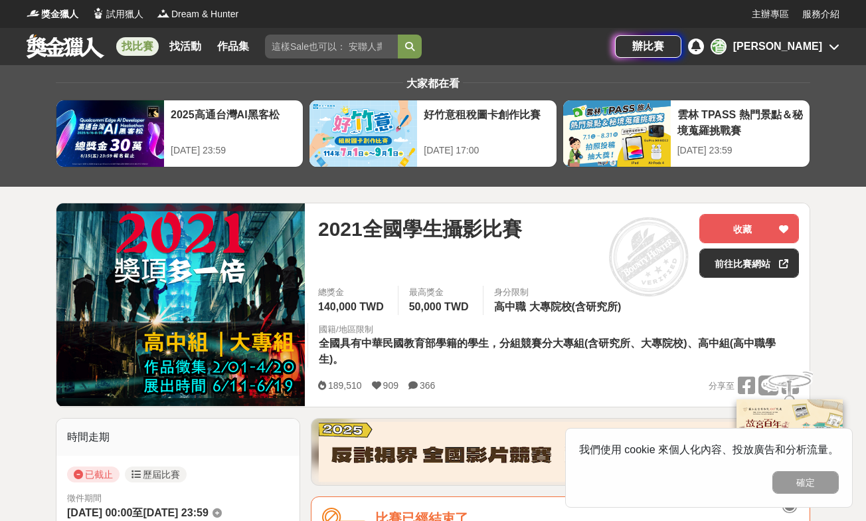
click at [141, 43] on link "找比賽" at bounding box center [137, 46] width 43 height 19
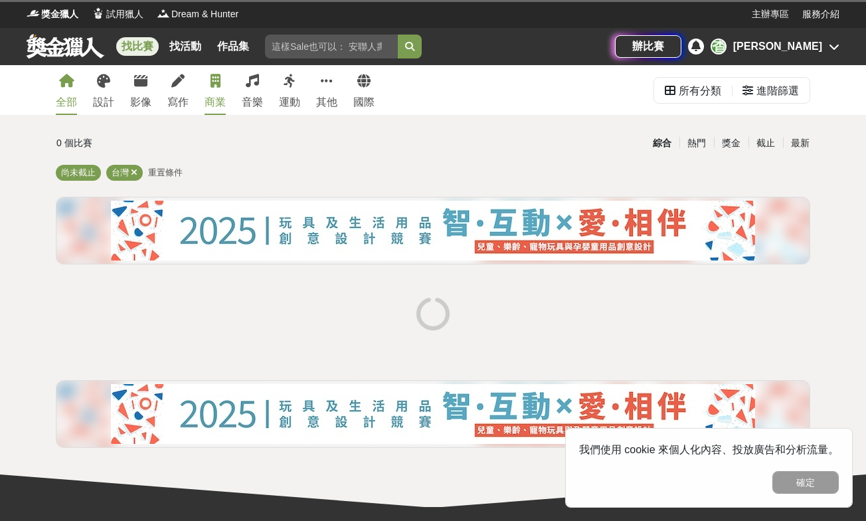
click at [206, 92] on link "商業" at bounding box center [215, 90] width 21 height 50
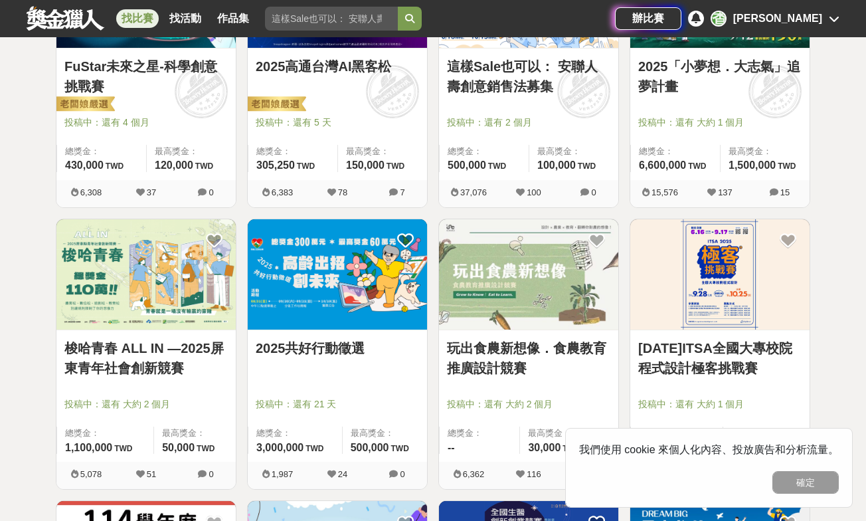
scroll to position [241, 0]
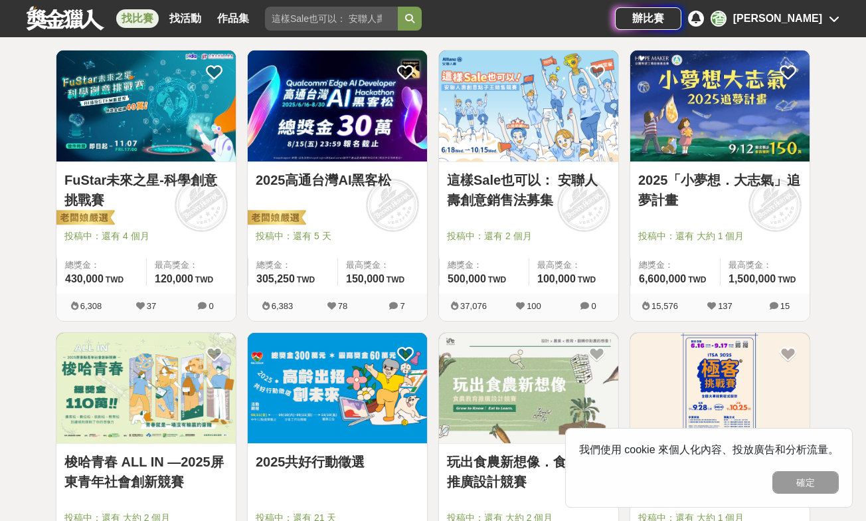
click at [507, 181] on link "這樣Sale也可以： 安聯人壽創意銷售法募集" at bounding box center [528, 190] width 163 height 40
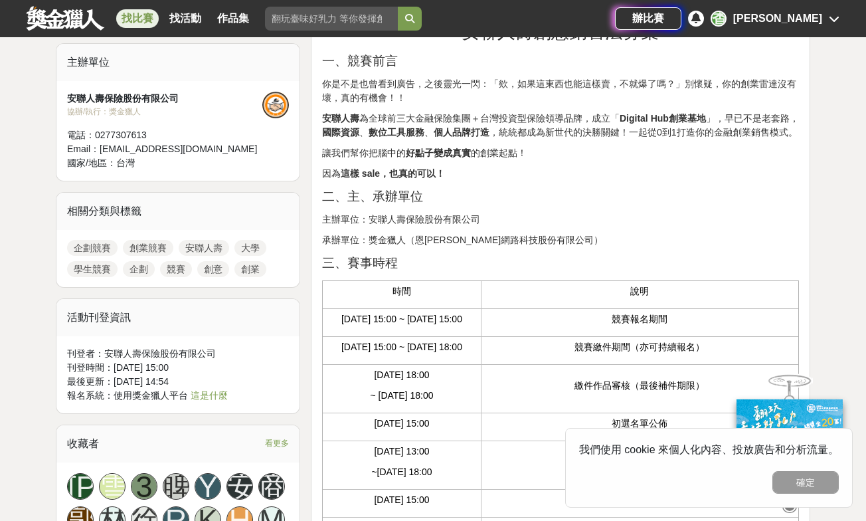
scroll to position [520, 0]
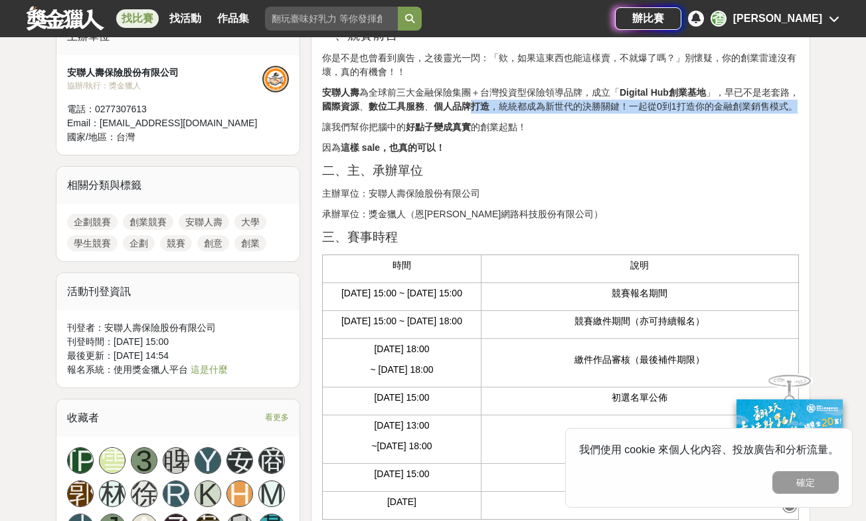
drag, startPoint x: 489, startPoint y: 98, endPoint x: 496, endPoint y: 120, distance: 22.3
click at [498, 114] on p "安聯人壽 為全球前三大金融保險集團＋台灣投資型保險領導品牌，成立「 Digital Hub創業基地 」，早已不是老套路， 國際資源 、 數位工具服務 、 個人…" at bounding box center [560, 100] width 477 height 28
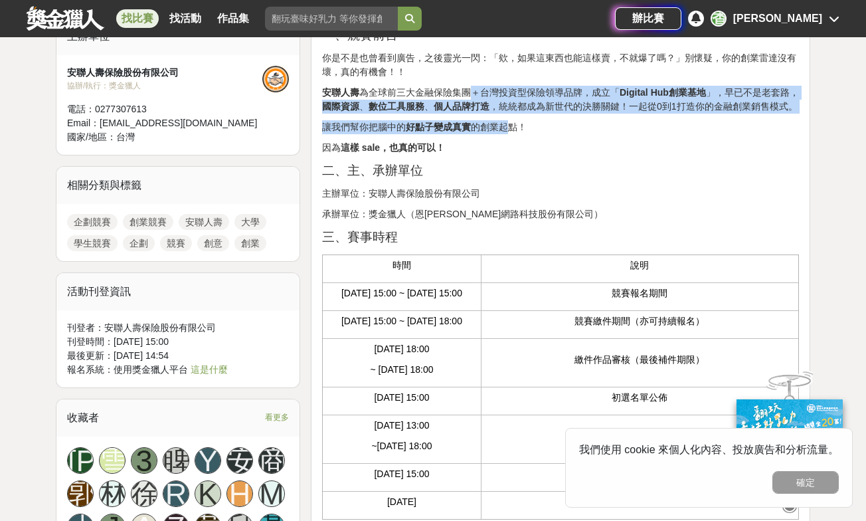
drag, startPoint x: 474, startPoint y: 94, endPoint x: 506, endPoint y: 136, distance: 53.6
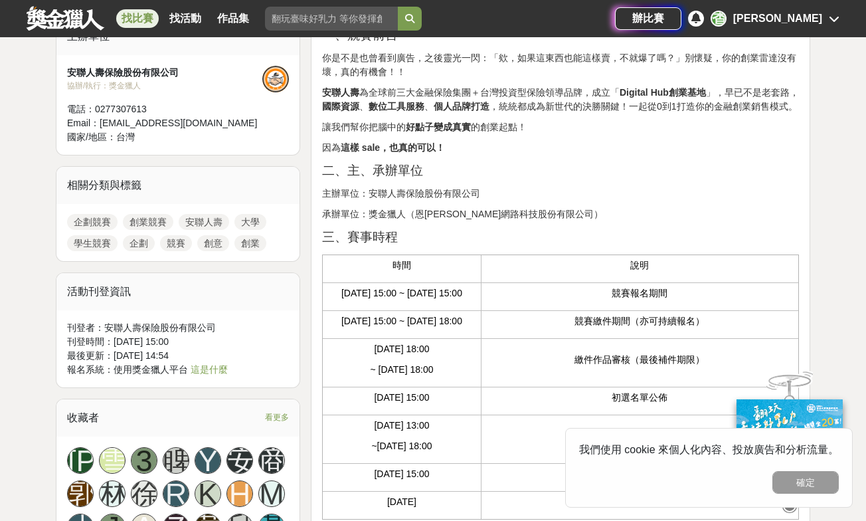
click at [541, 114] on p "安聯人壽 為全球前三大金融保險集團＋台灣投資型保險領導品牌，成立「 Digital Hub創業基地 」，早已不是老套路， 國際資源 、 數位工具服務 、 個人…" at bounding box center [560, 100] width 477 height 28
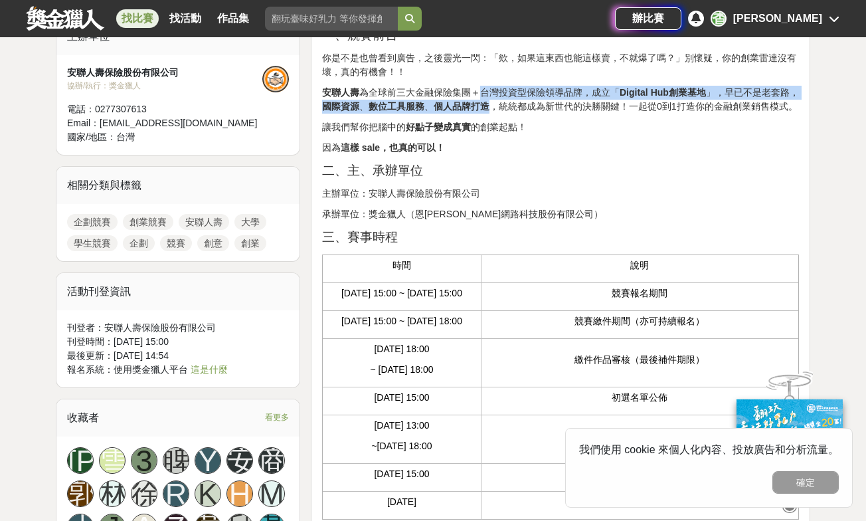
drag, startPoint x: 480, startPoint y: 90, endPoint x: 512, endPoint y: 108, distance: 35.7
click at [512, 108] on p "安聯人壽 為全球前三大金融保險集團＋台灣投資型保險領導品牌，成立「 Digital Hub創業基地 」，早已不是老套路， 國際資源 、 數位工具服務 、 個人…" at bounding box center [560, 100] width 477 height 28
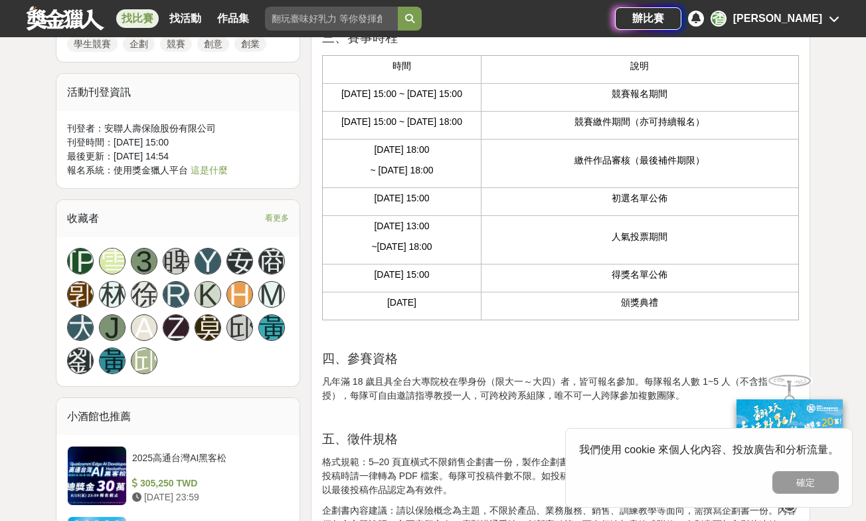
scroll to position [720, 0]
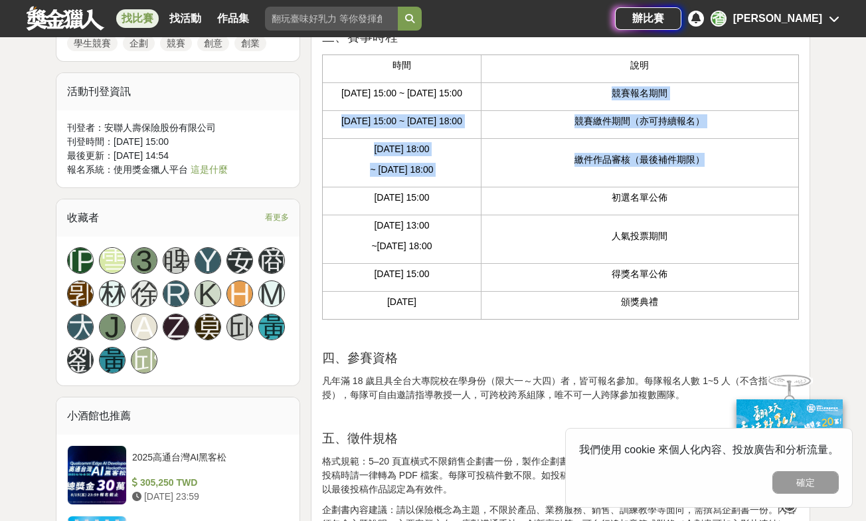
drag, startPoint x: 548, startPoint y: 104, endPoint x: 565, endPoint y: 224, distance: 120.7
click at [565, 223] on tbody "時間 說明 [DATE] 15:00 ~ [DATE] 15:00 競賽報名期間 [DATE] 15:00 ~ [DATE] 18:00 競賽繳件期間（亦可持…" at bounding box center [560, 187] width 476 height 264
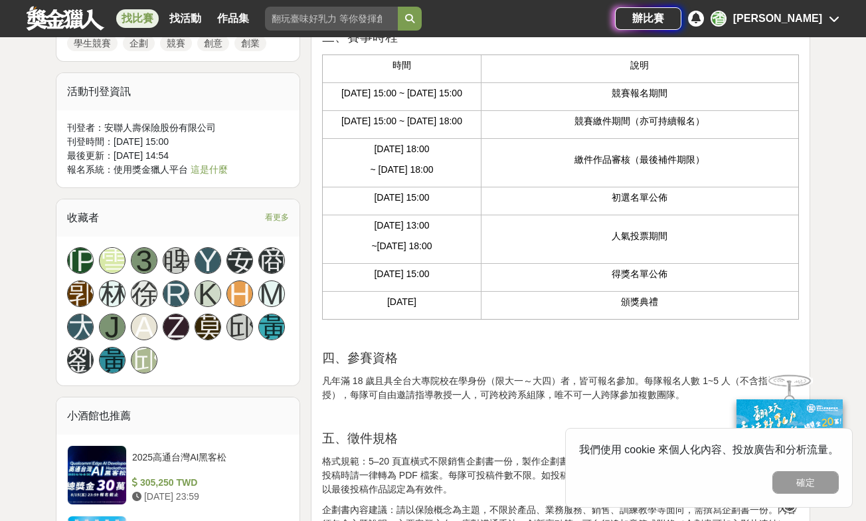
click at [553, 187] on td "繳件作品審核（最後補件期限）" at bounding box center [640, 163] width 318 height 49
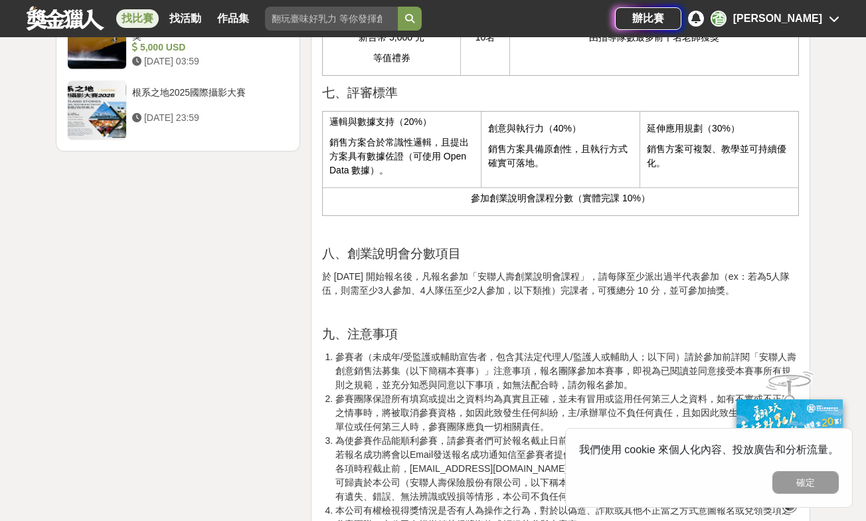
scroll to position [1805, 0]
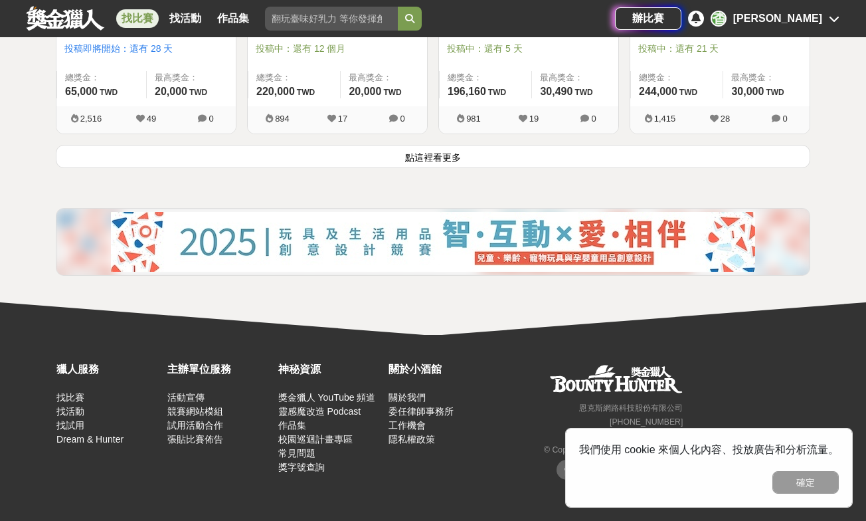
scroll to position [1838, 0]
click at [245, 151] on button "點這裡看更多" at bounding box center [433, 156] width 755 height 23
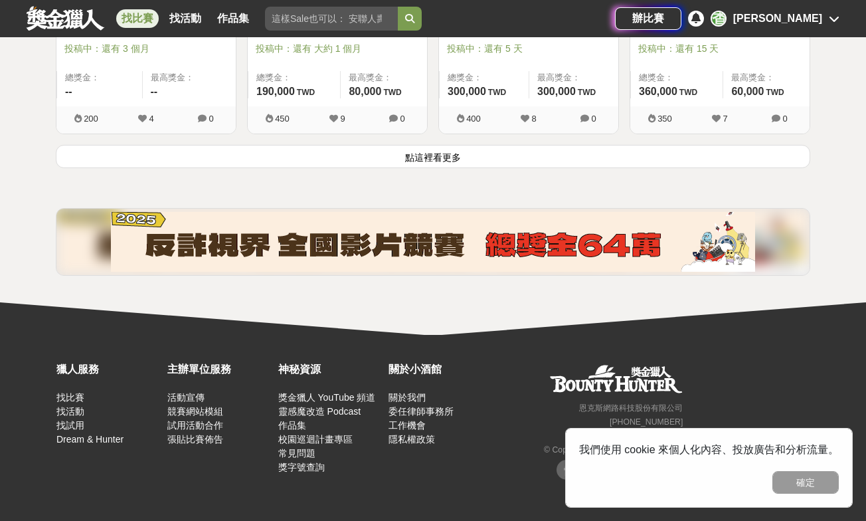
scroll to position [3531, 0]
click at [285, 160] on button "點這裡看更多" at bounding box center [433, 156] width 755 height 23
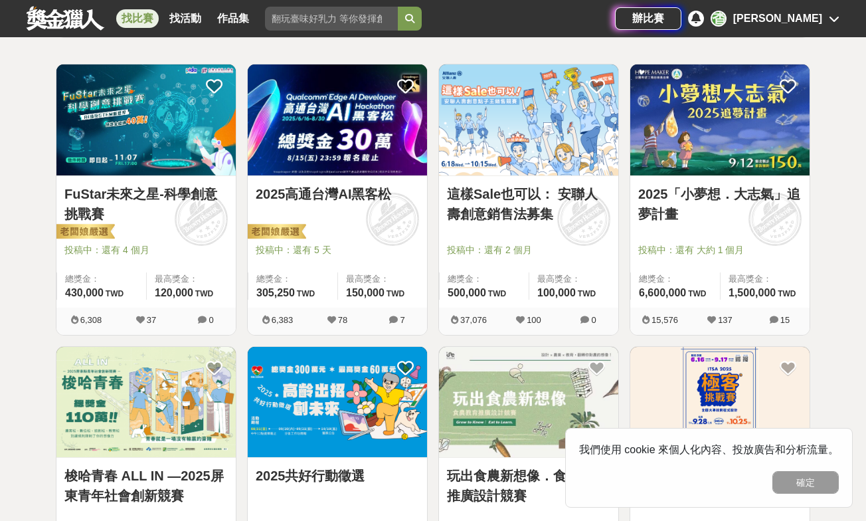
scroll to position [227, 0]
